Goal: Find specific page/section: Find specific page/section

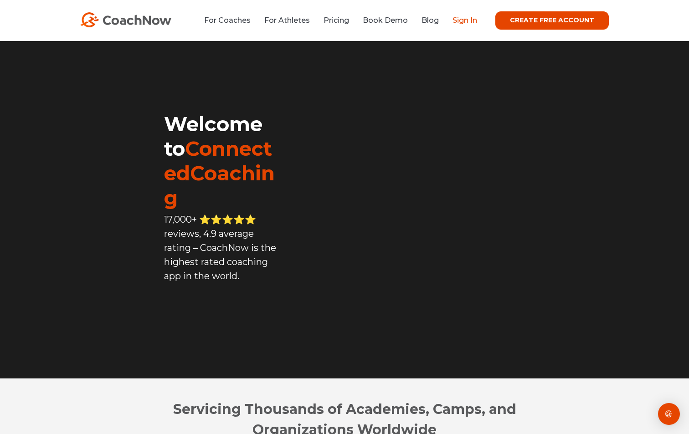
click at [467, 21] on link "Sign In" at bounding box center [465, 20] width 25 height 9
click at [463, 20] on link "Sign In" at bounding box center [465, 20] width 25 height 9
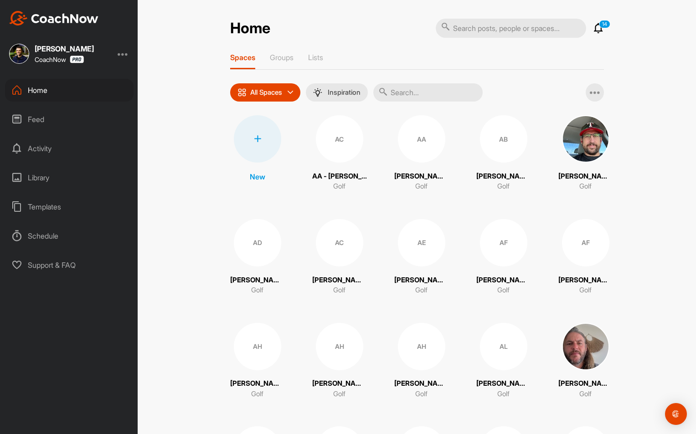
click at [484, 27] on input "text" at bounding box center [511, 28] width 150 height 19
type input "nafez"
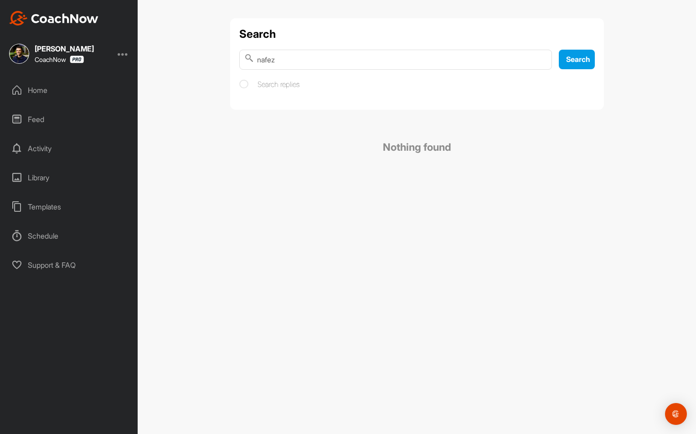
click at [60, 92] on div "Home" at bounding box center [69, 90] width 129 height 23
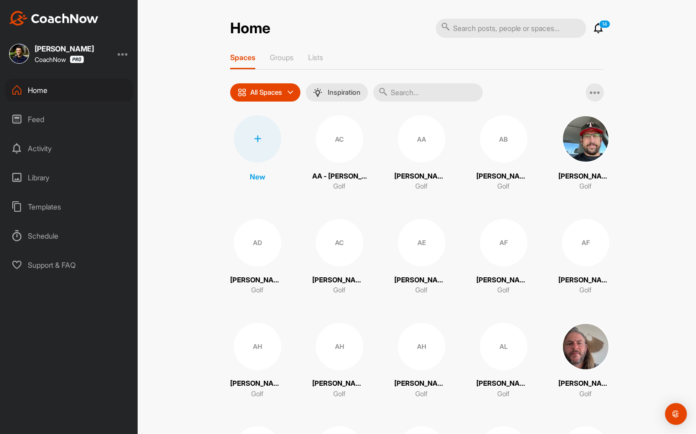
click at [412, 90] on input "text" at bounding box center [427, 92] width 109 height 18
type input "nafez"
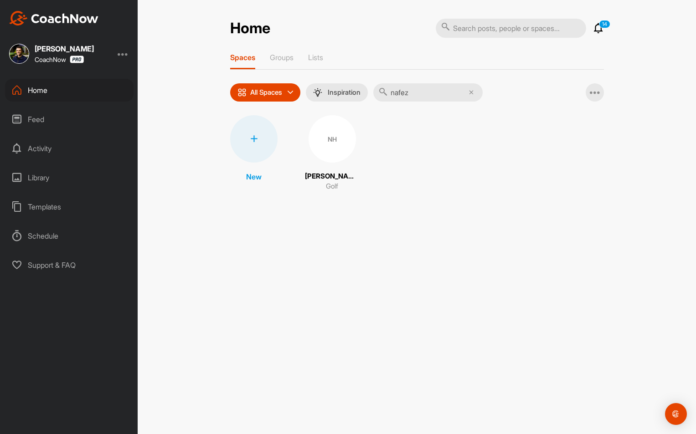
click at [340, 125] on div "NH" at bounding box center [332, 138] width 47 height 47
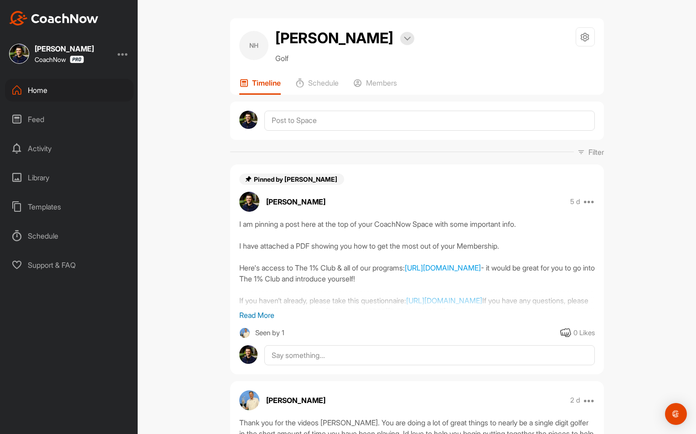
click at [363, 72] on div "NH Nafez Husseini Bookings Golf Space Settings Your Notifications Timeline Sche…" at bounding box center [417, 56] width 374 height 77
click at [366, 81] on p "Members" at bounding box center [381, 82] width 31 height 9
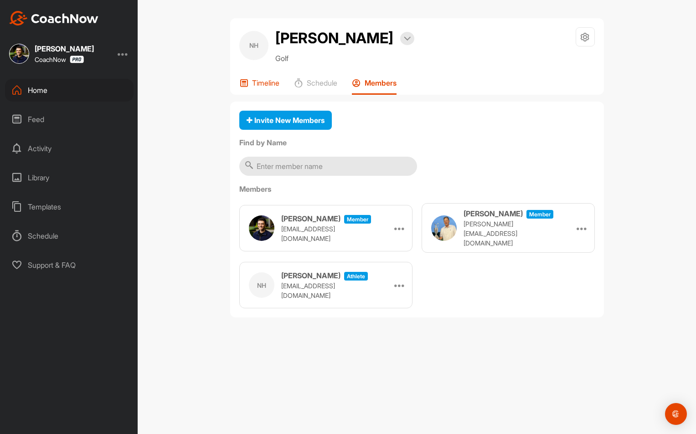
click at [252, 81] on p "Timeline" at bounding box center [265, 82] width 27 height 9
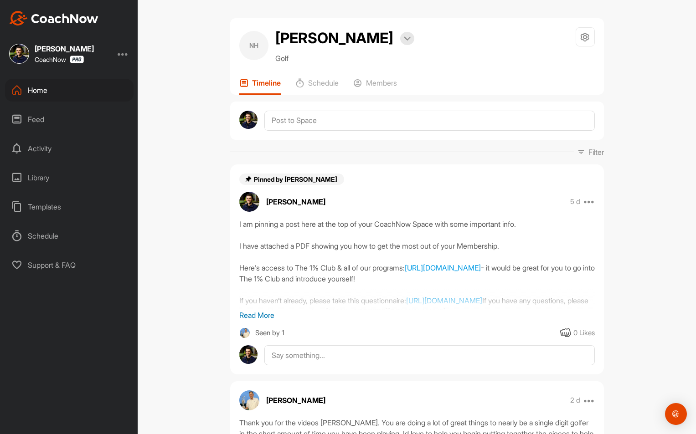
scroll to position [47, 0]
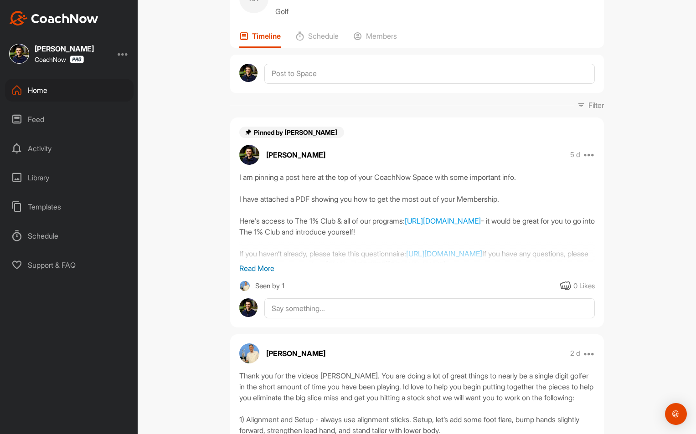
click at [87, 94] on div "Home" at bounding box center [69, 90] width 129 height 23
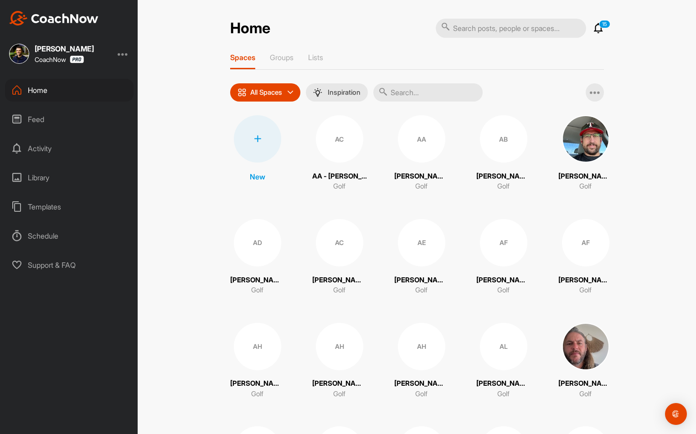
click at [414, 96] on input "text" at bounding box center [427, 92] width 109 height 18
type input "heinz"
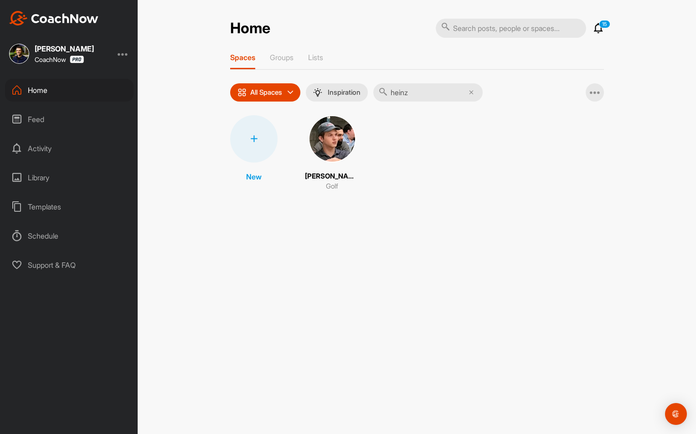
click at [329, 136] on img at bounding box center [332, 138] width 47 height 47
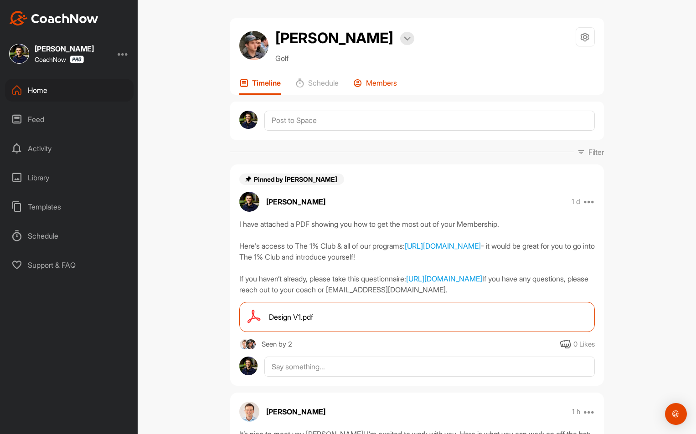
click at [386, 86] on p "Members" at bounding box center [381, 82] width 31 height 9
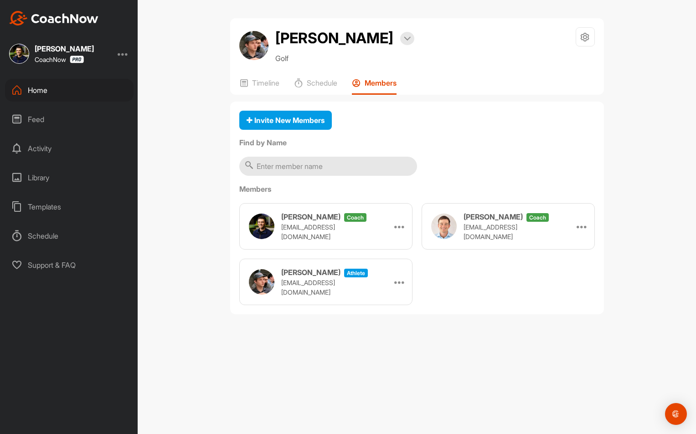
click at [78, 90] on div "Home" at bounding box center [69, 90] width 129 height 23
